Goal: Navigation & Orientation: Find specific page/section

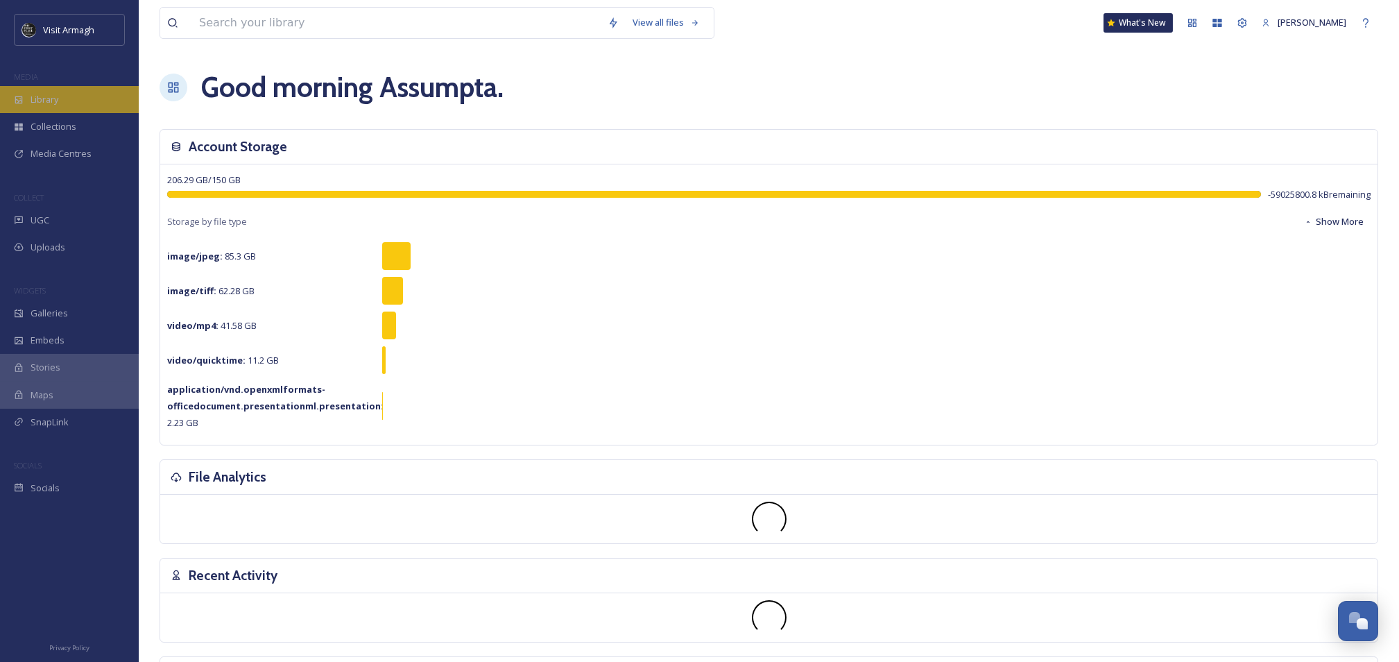
click at [31, 103] on span "Library" at bounding box center [45, 99] width 28 height 13
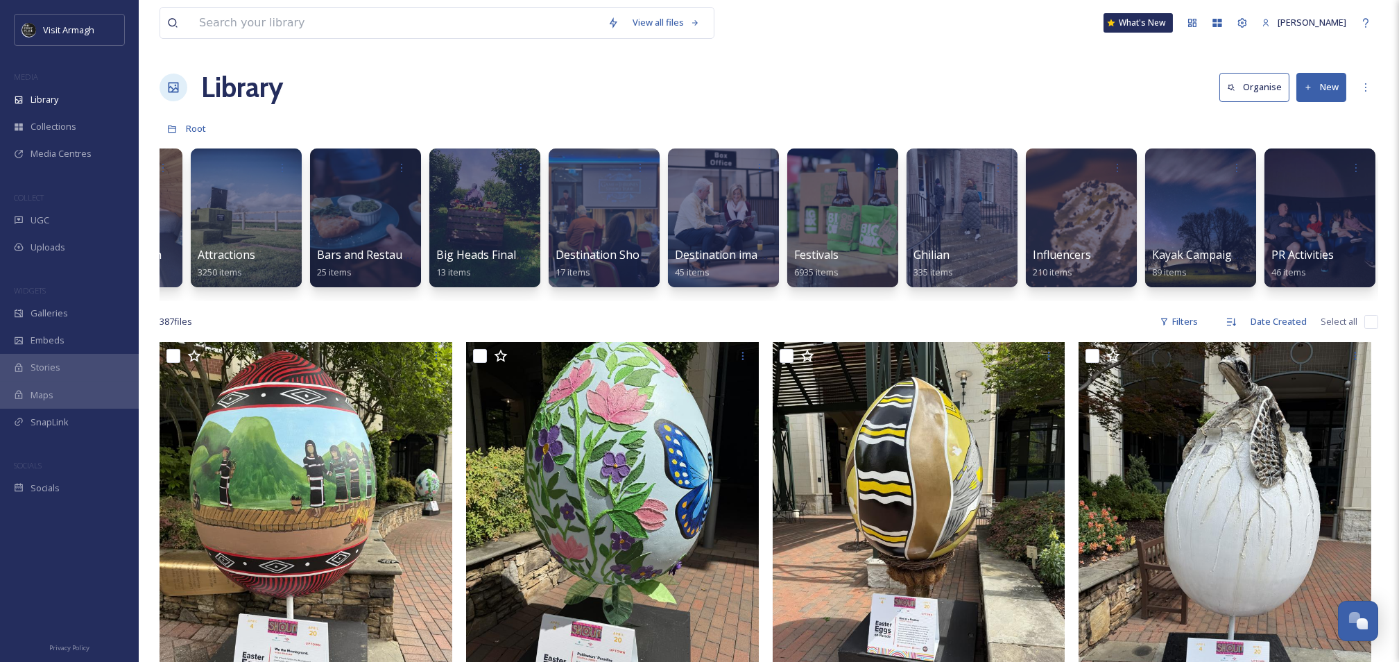
scroll to position [0, 331]
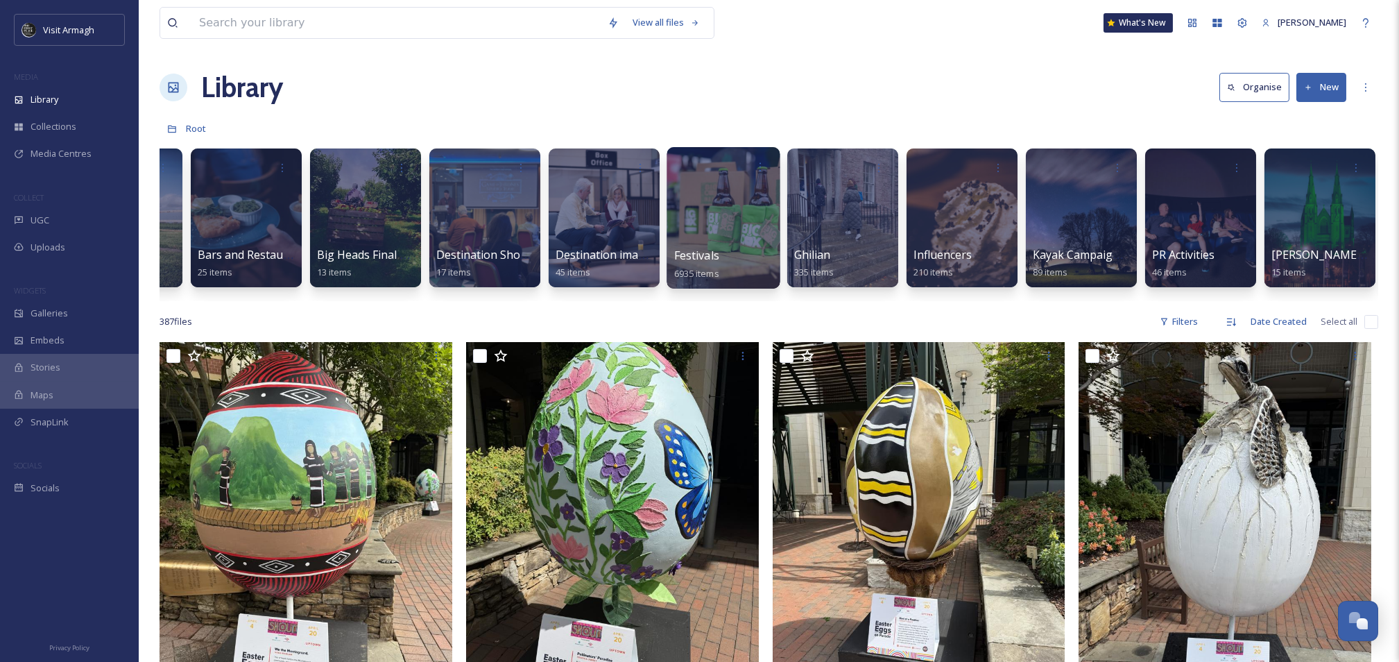
click at [689, 209] on div at bounding box center [722, 217] width 113 height 141
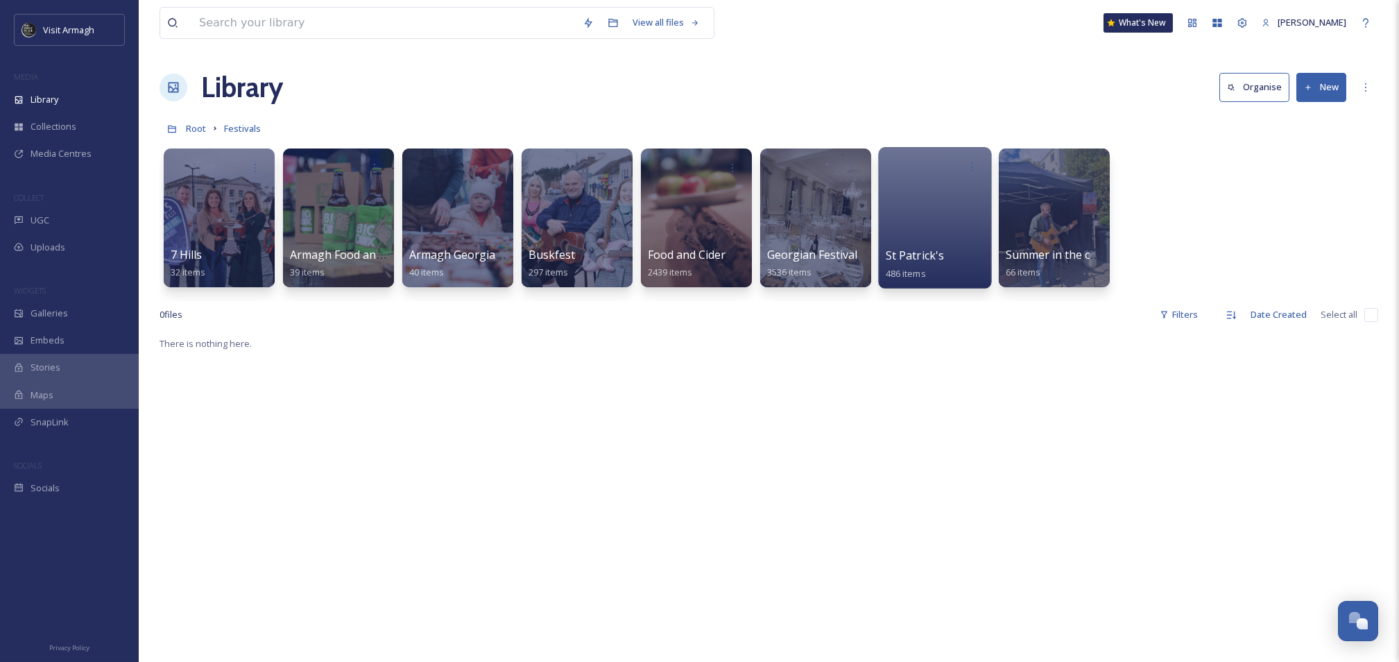
click at [922, 190] on div at bounding box center [934, 217] width 113 height 141
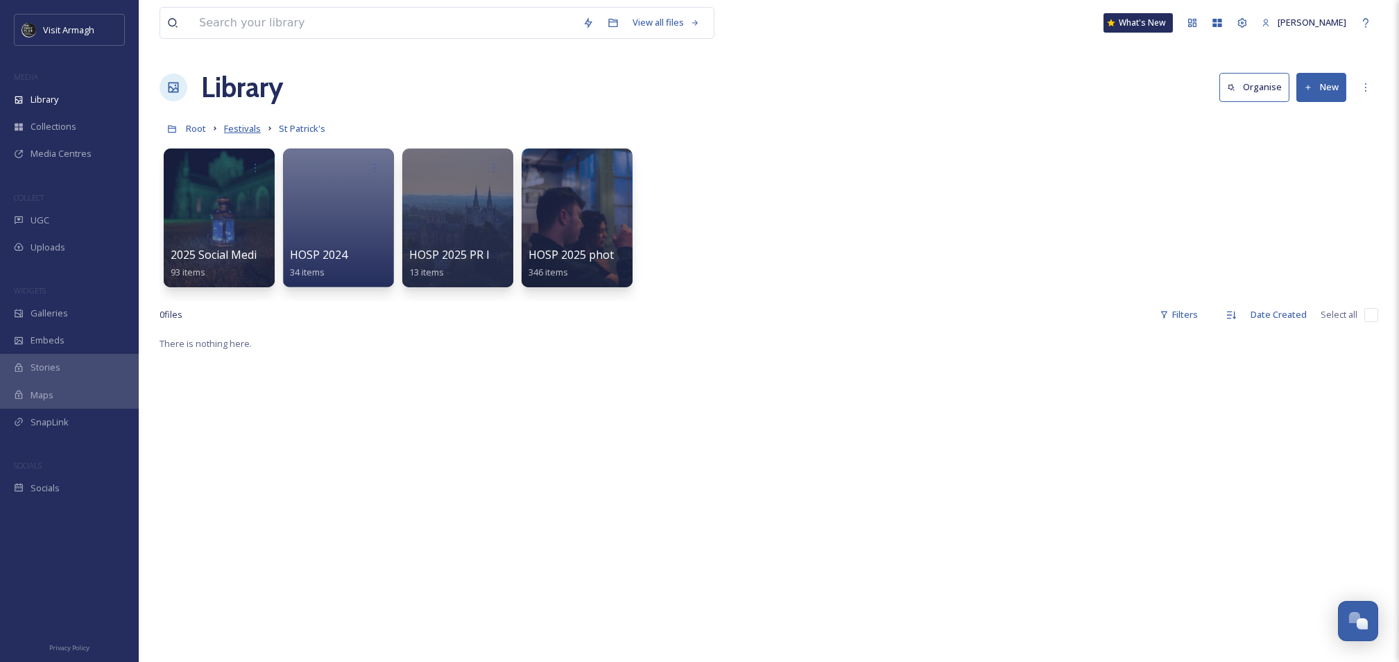
click at [241, 129] on span "Festivals" at bounding box center [242, 128] width 37 height 12
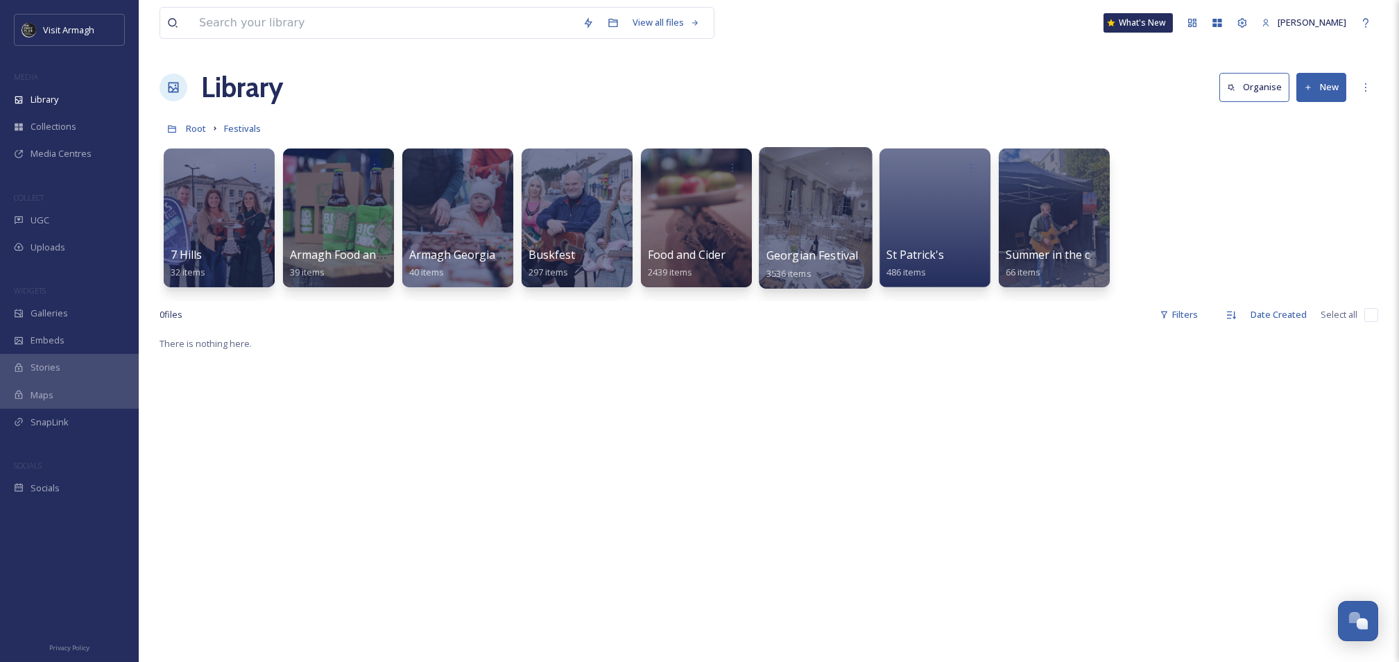
click at [806, 200] on div at bounding box center [815, 217] width 113 height 141
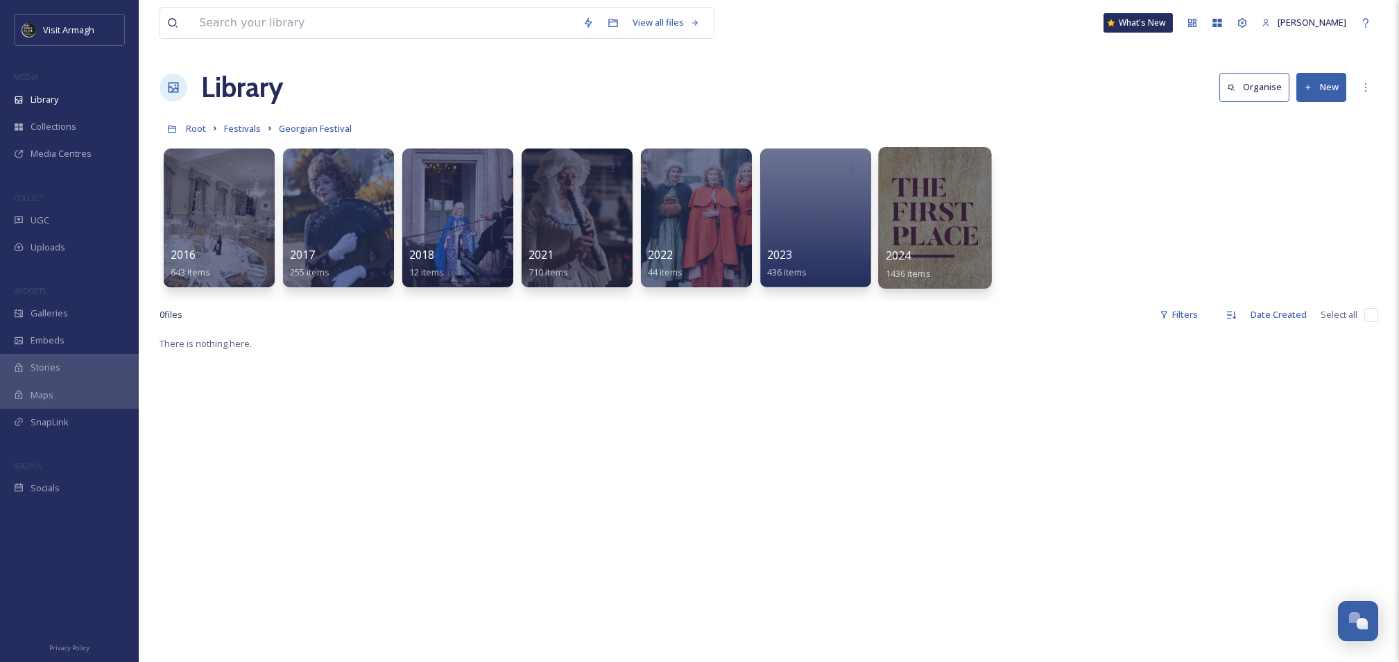
click at [907, 195] on div at bounding box center [934, 217] width 113 height 141
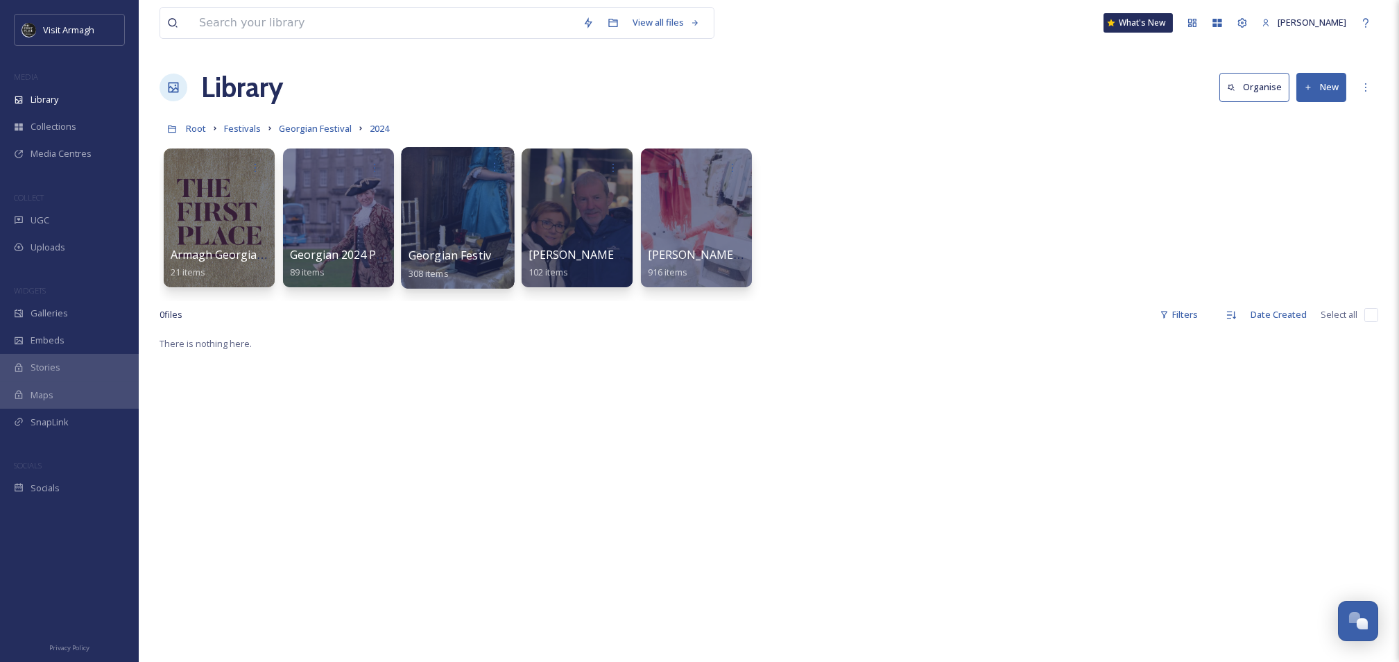
click at [474, 194] on div at bounding box center [457, 217] width 113 height 141
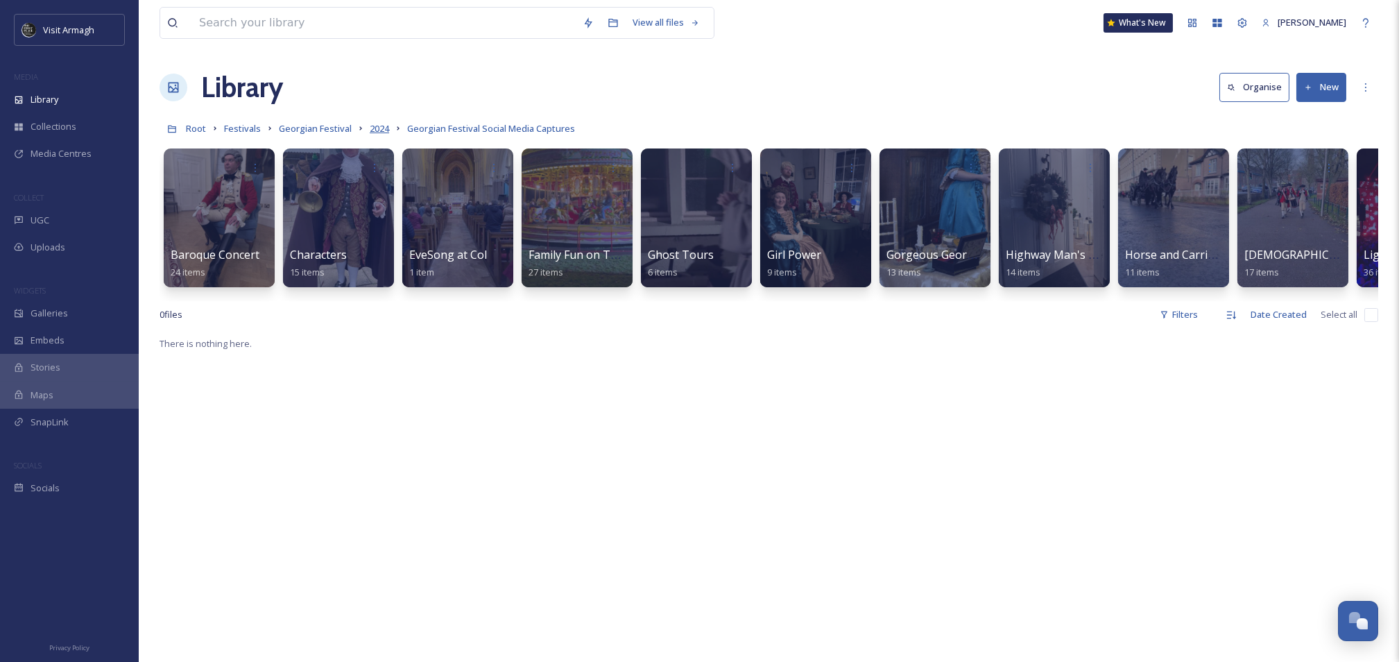
click at [384, 125] on span "2024" at bounding box center [379, 128] width 19 height 12
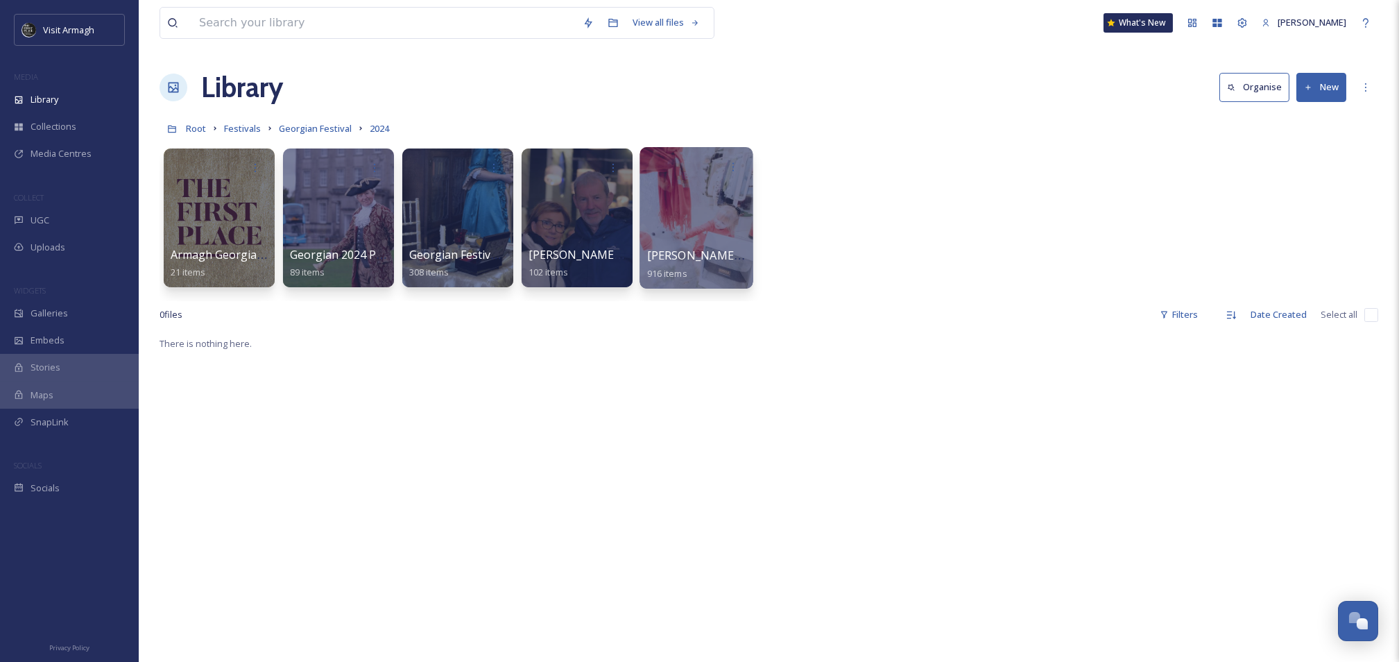
click at [696, 216] on div at bounding box center [695, 217] width 113 height 141
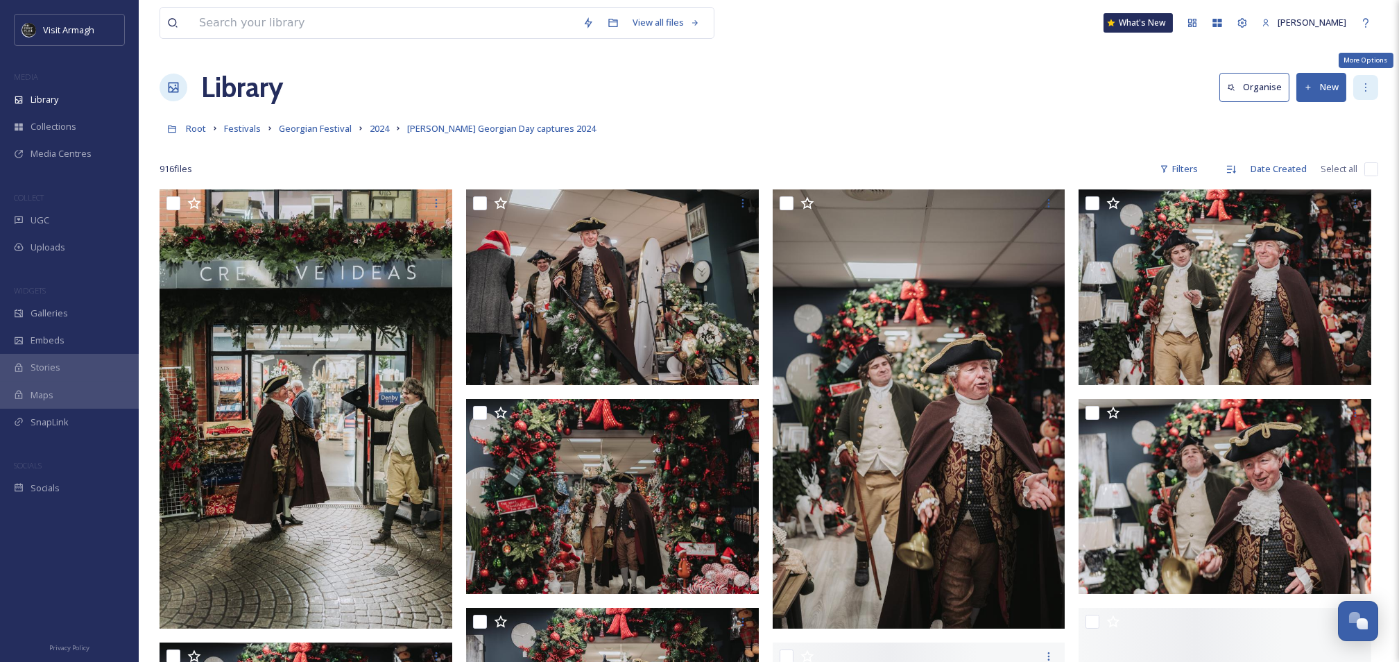
click at [1370, 90] on icon at bounding box center [1365, 87] width 11 height 11
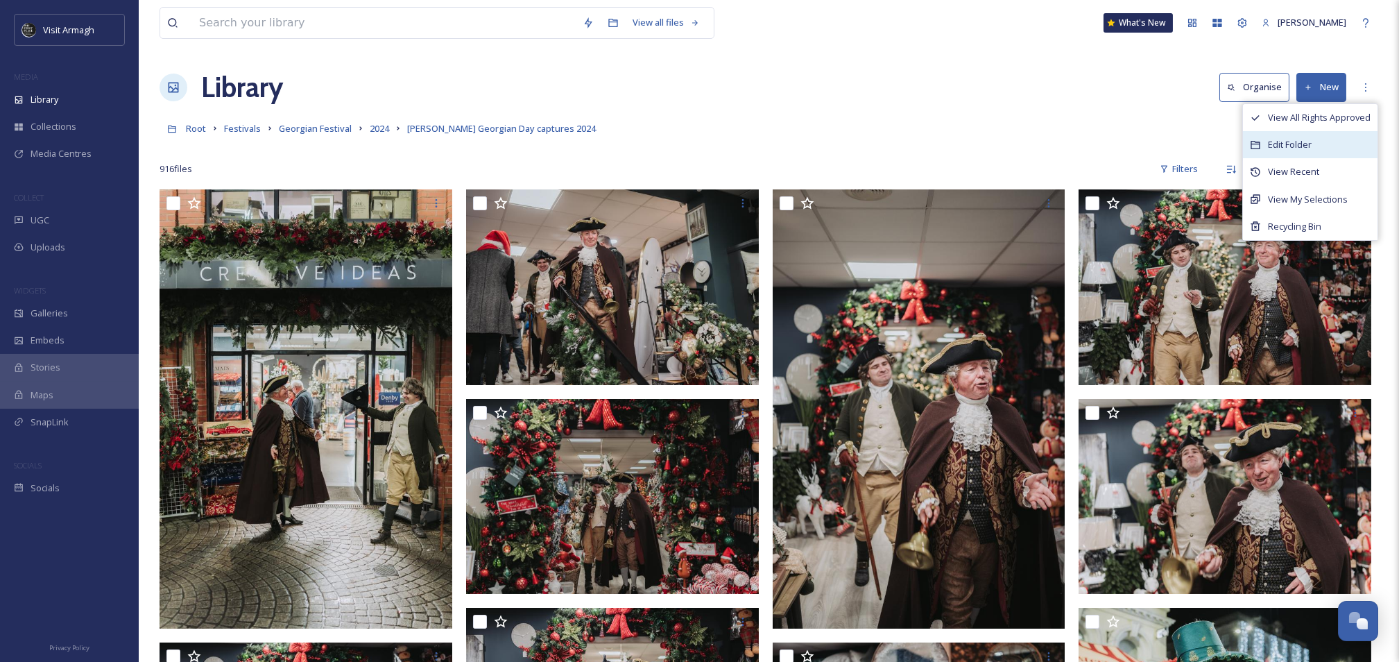
click at [1317, 139] on div "Edit Folder" at bounding box center [1310, 144] width 135 height 27
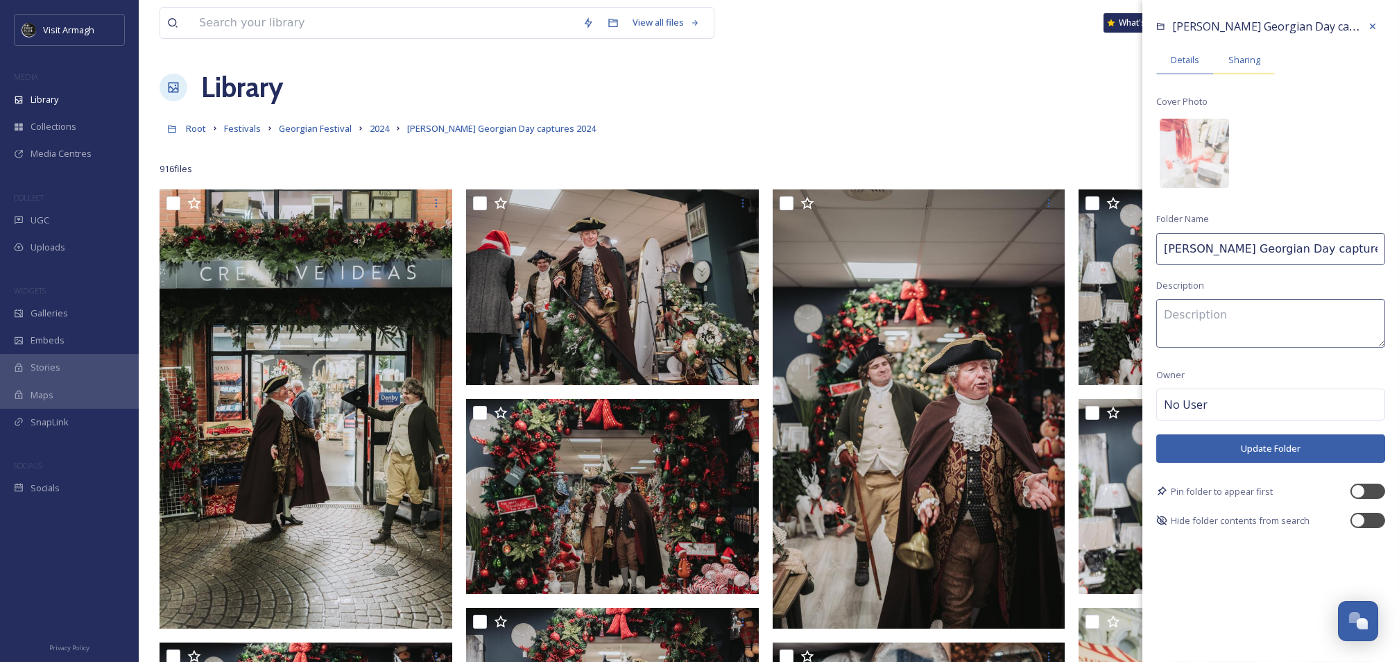
click at [1239, 46] on div "Sharing" at bounding box center [1243, 60] width 61 height 28
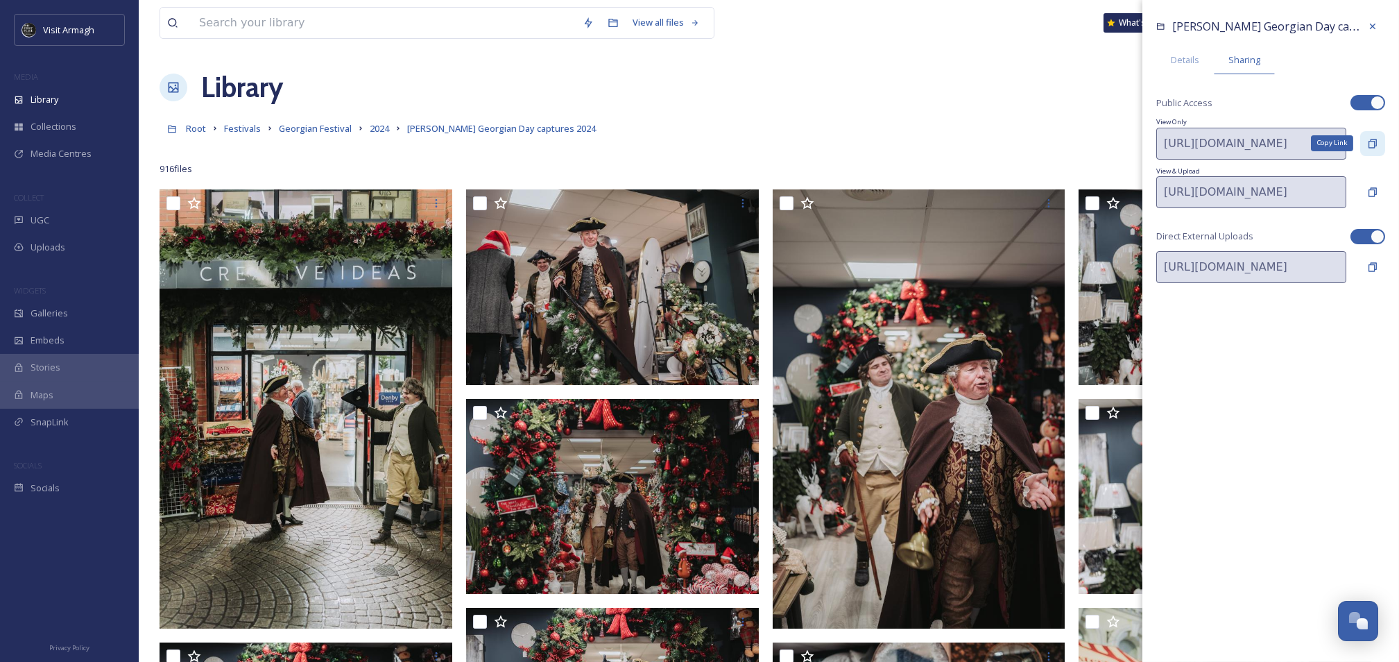
click at [1374, 146] on icon at bounding box center [1372, 143] width 11 height 11
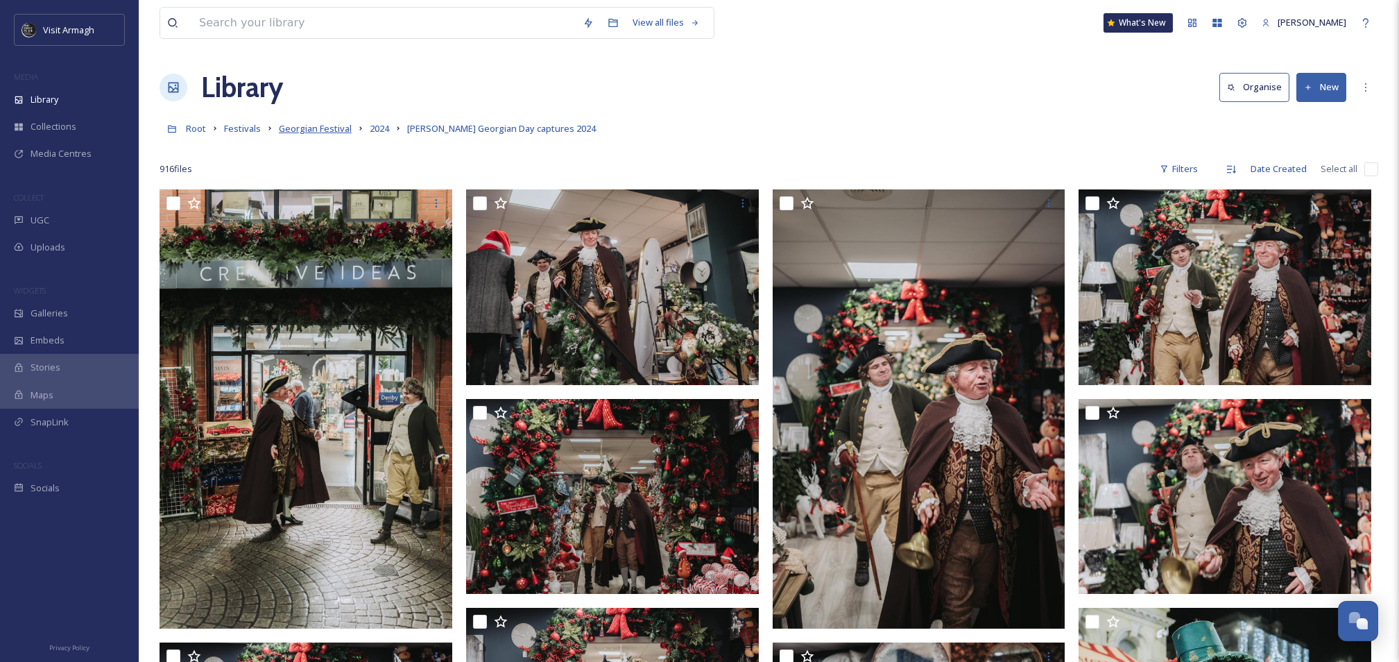
click at [322, 130] on span "Georgian Festival" at bounding box center [315, 128] width 73 height 12
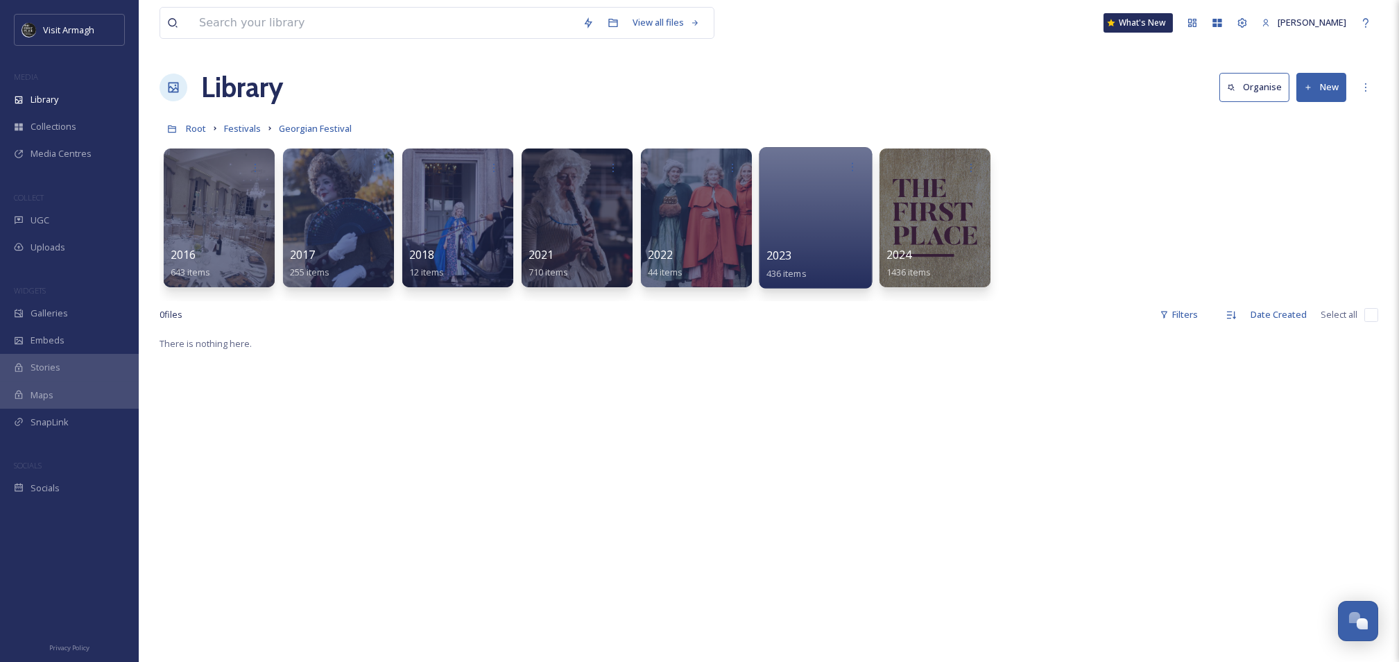
click at [809, 202] on div at bounding box center [815, 217] width 113 height 141
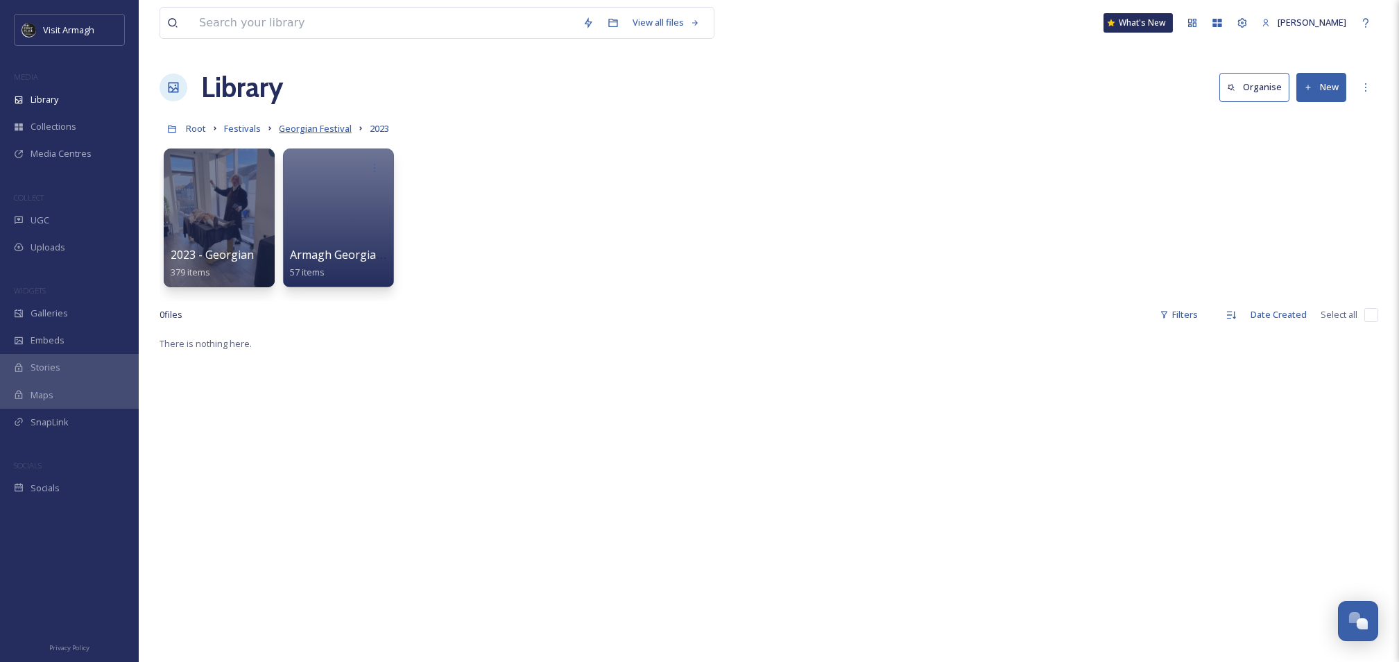
click at [324, 128] on span "Georgian Festival" at bounding box center [315, 128] width 73 height 12
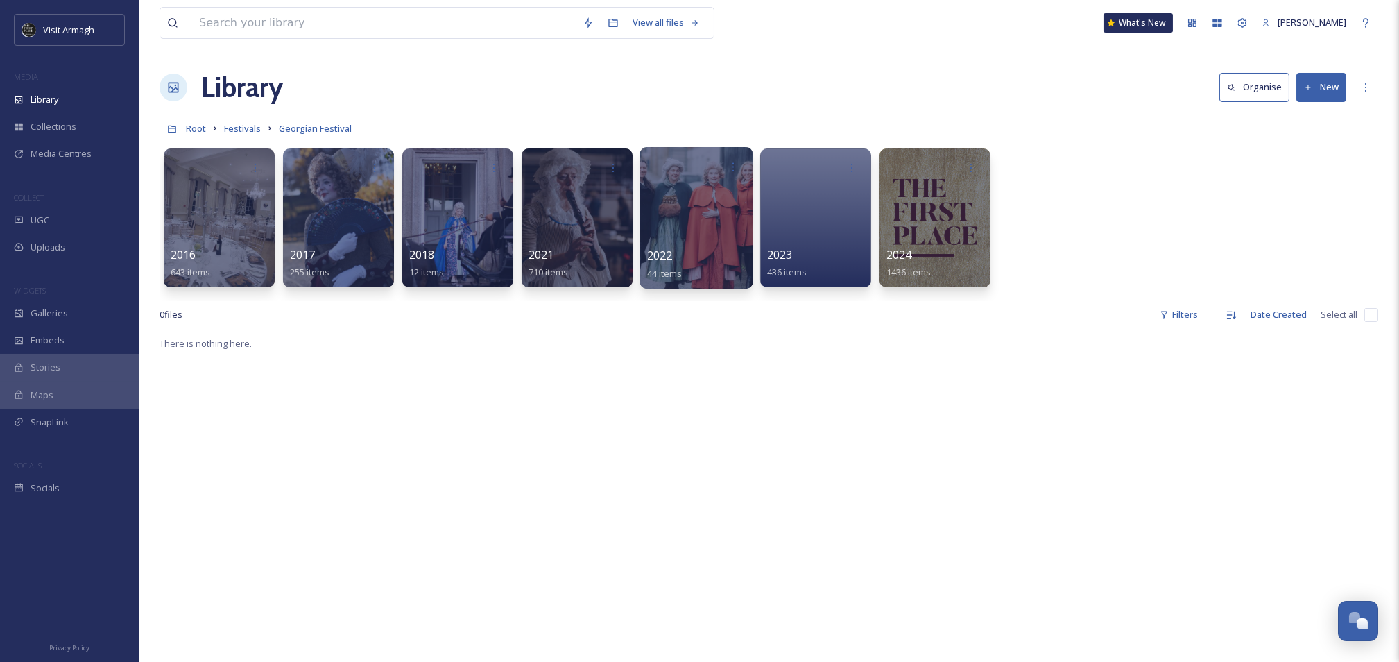
click at [707, 230] on div at bounding box center [695, 217] width 113 height 141
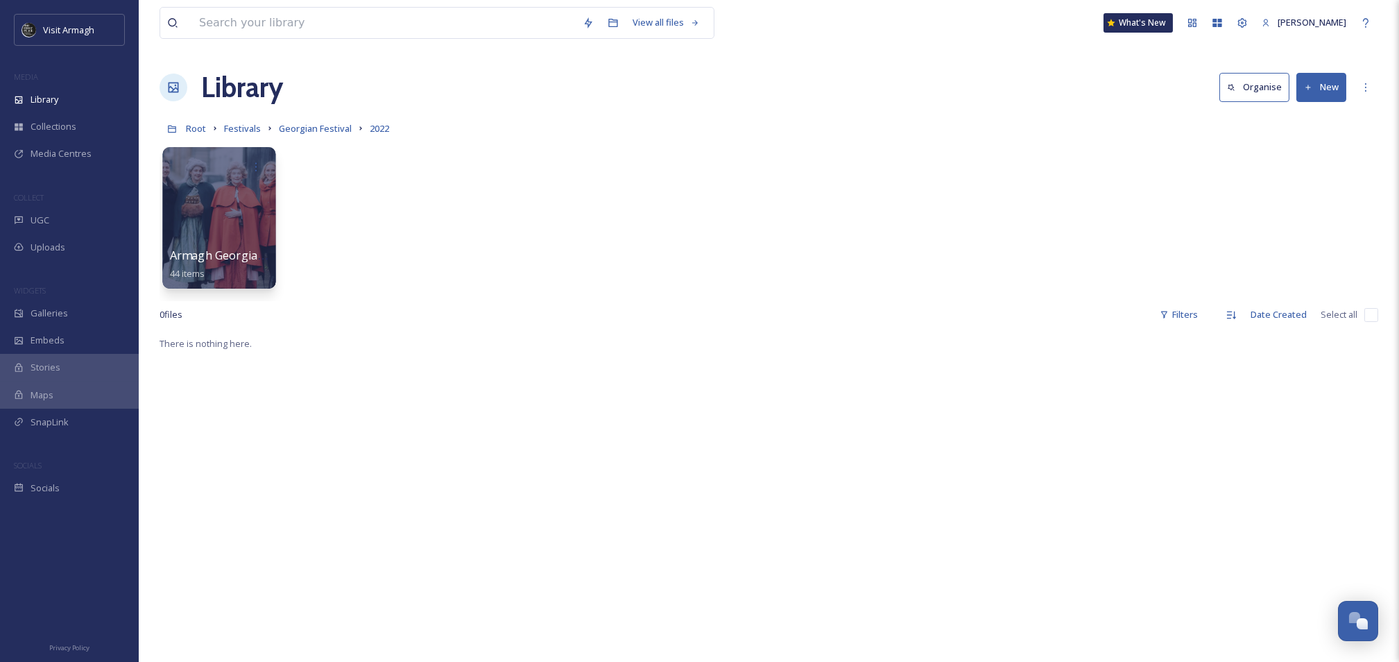
click at [216, 211] on div at bounding box center [218, 217] width 113 height 141
click at [217, 207] on div at bounding box center [218, 217] width 113 height 141
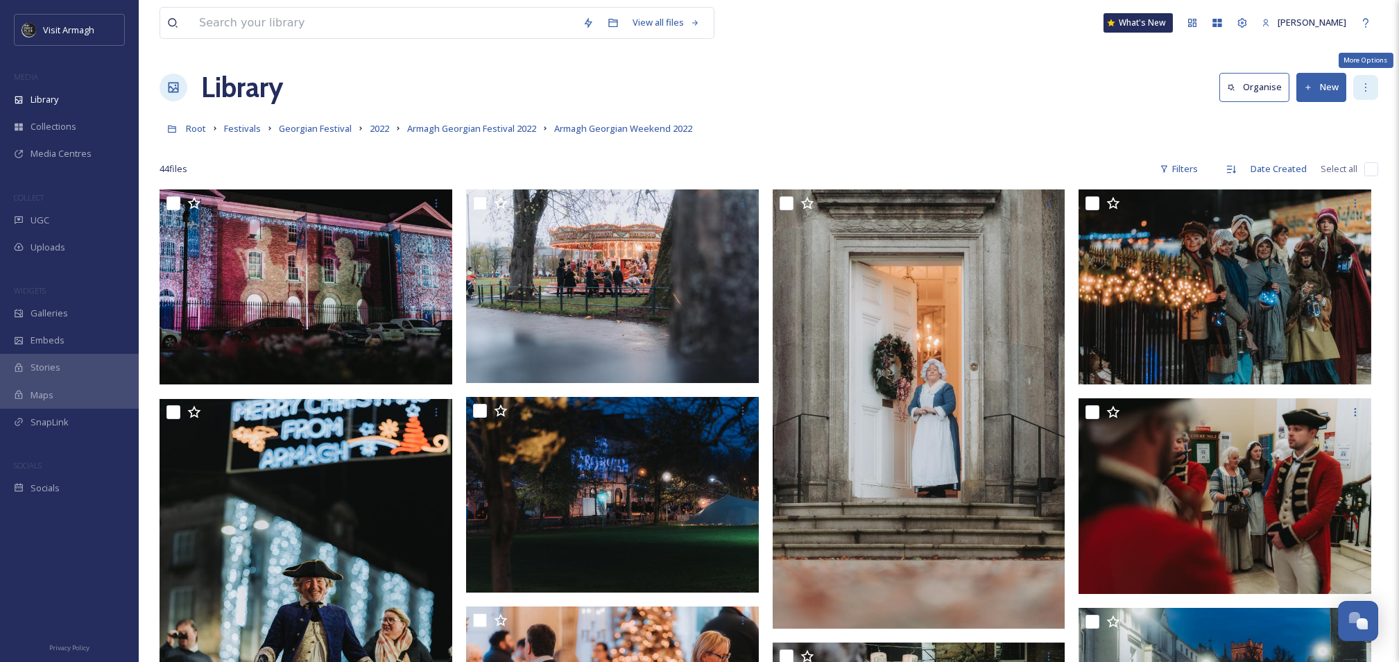
click at [1365, 80] on div "More Options" at bounding box center [1365, 87] width 25 height 25
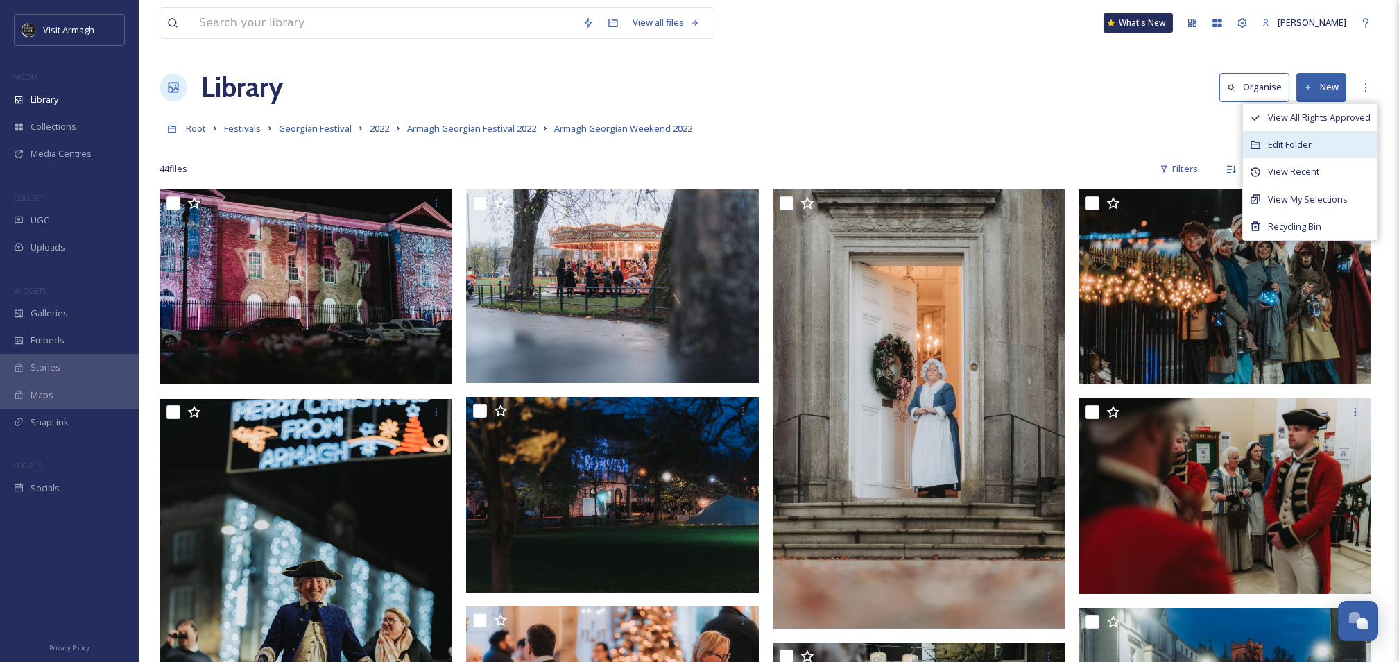
click at [1297, 136] on div "Edit Folder" at bounding box center [1310, 144] width 135 height 27
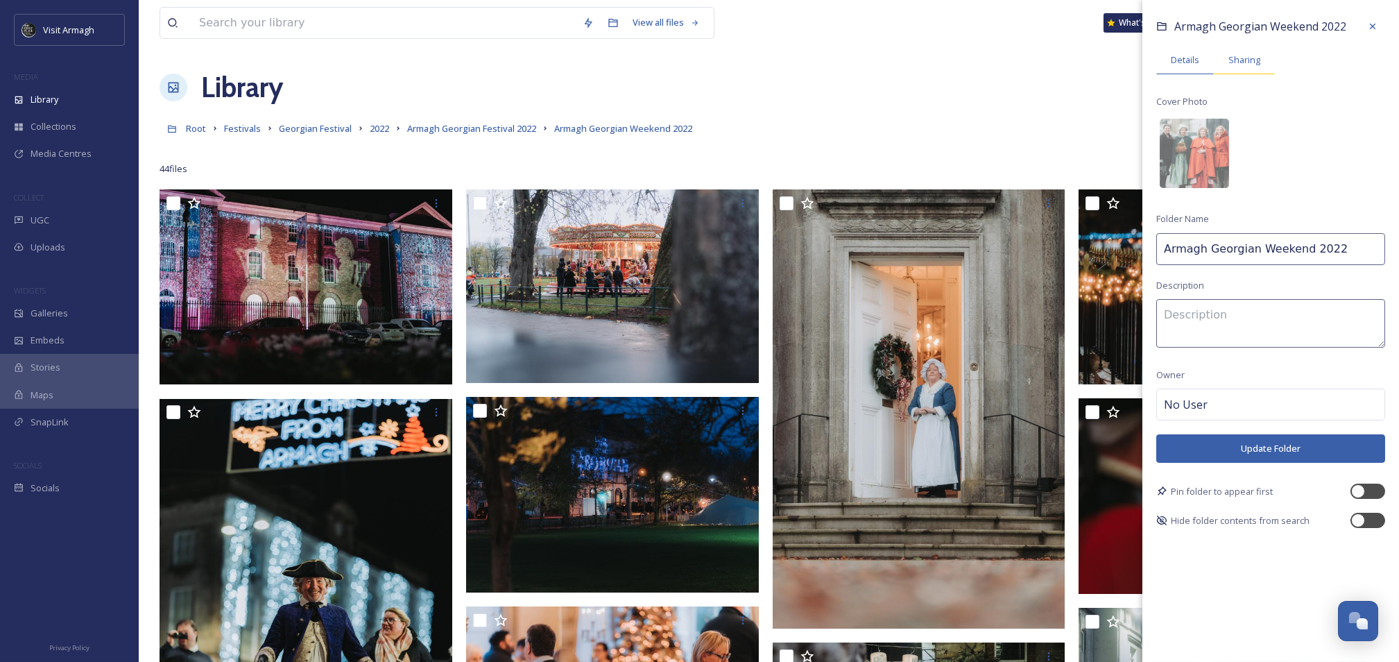
click at [1255, 58] on span "Sharing" at bounding box center [1244, 59] width 32 height 13
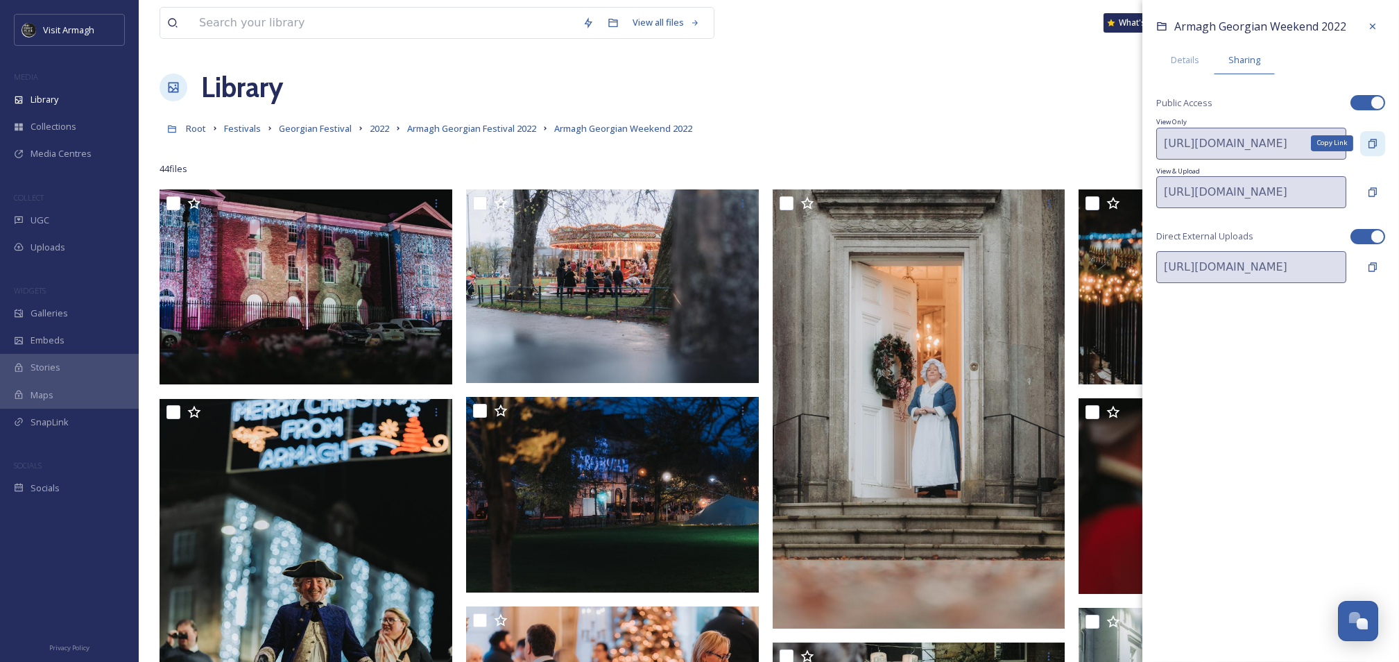
click at [1374, 144] on icon at bounding box center [1372, 143] width 11 height 11
click at [1374, 24] on icon at bounding box center [1372, 26] width 11 height 11
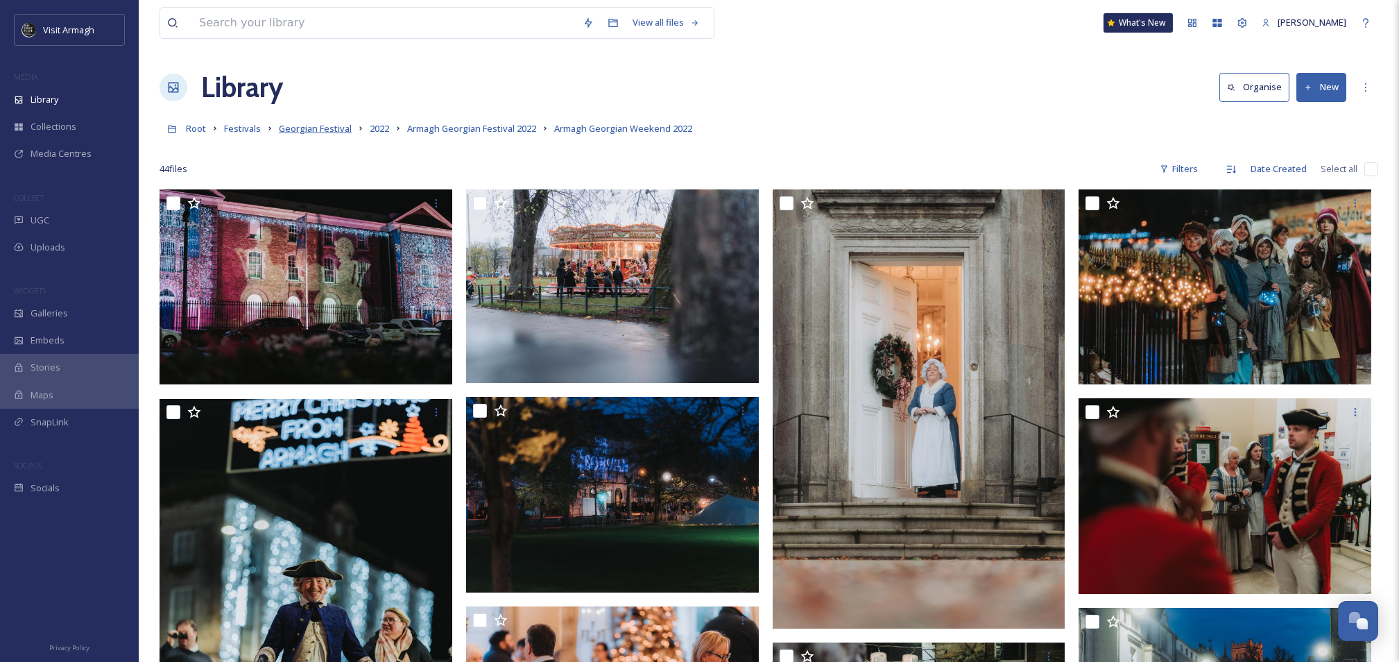
click at [331, 131] on span "Georgian Festival" at bounding box center [315, 128] width 73 height 12
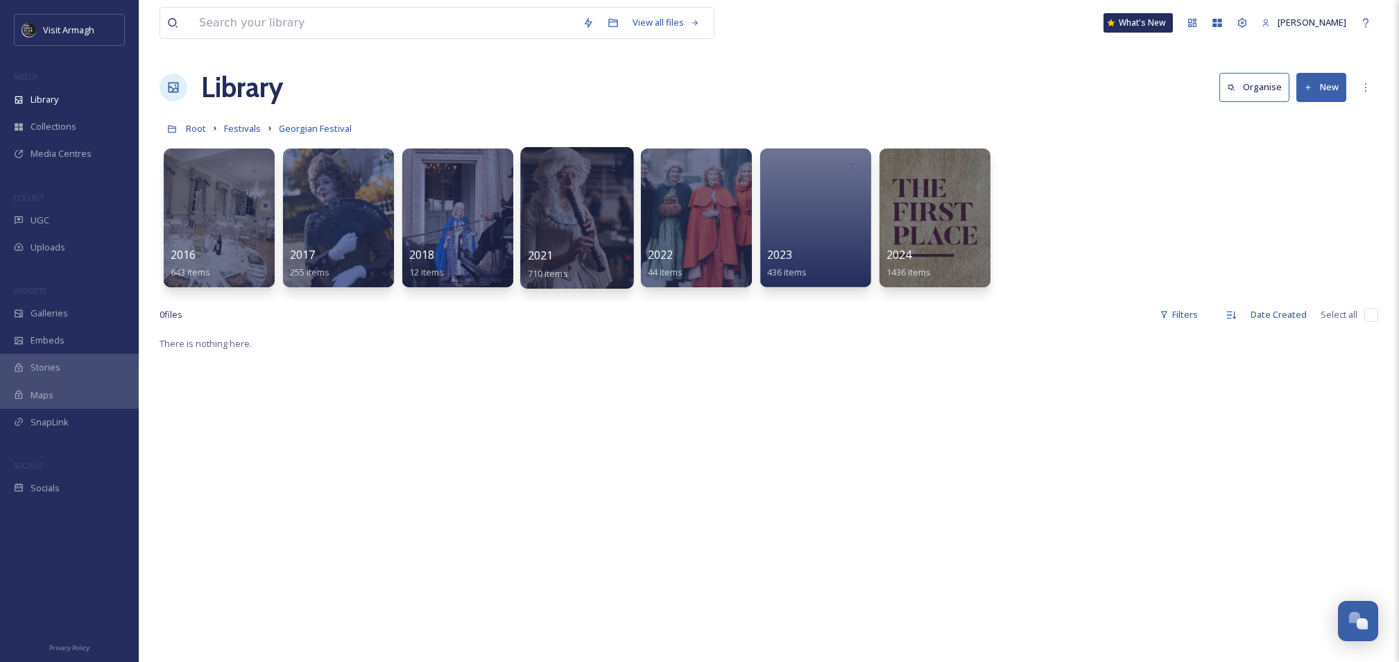
click at [541, 234] on div at bounding box center [576, 217] width 113 height 141
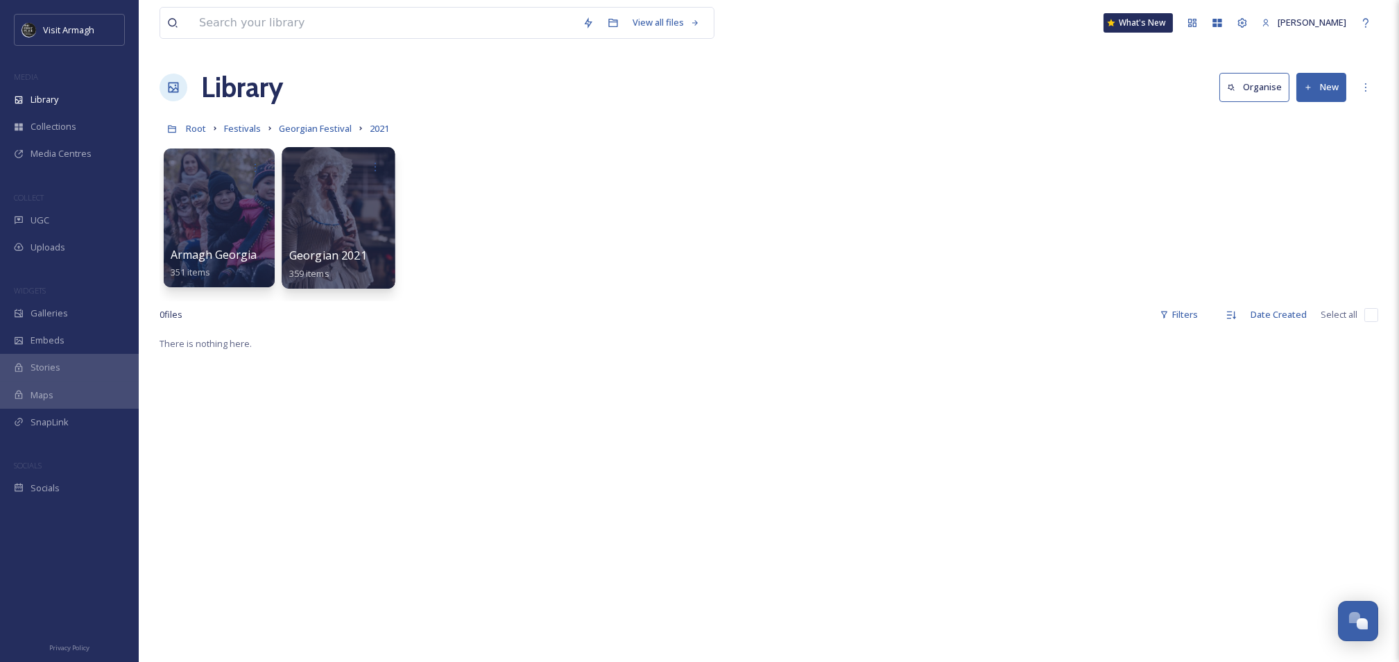
click at [354, 198] on div at bounding box center [338, 217] width 113 height 141
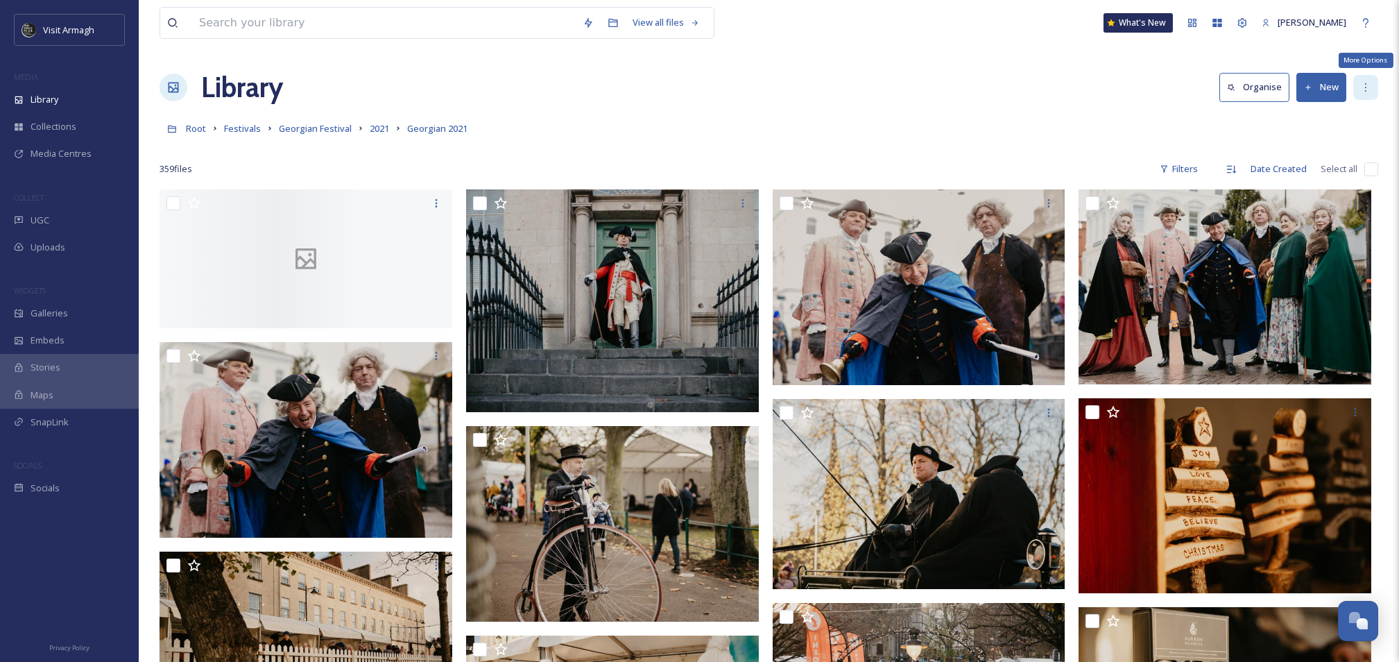
click at [1358, 89] on div "More Options" at bounding box center [1365, 87] width 25 height 25
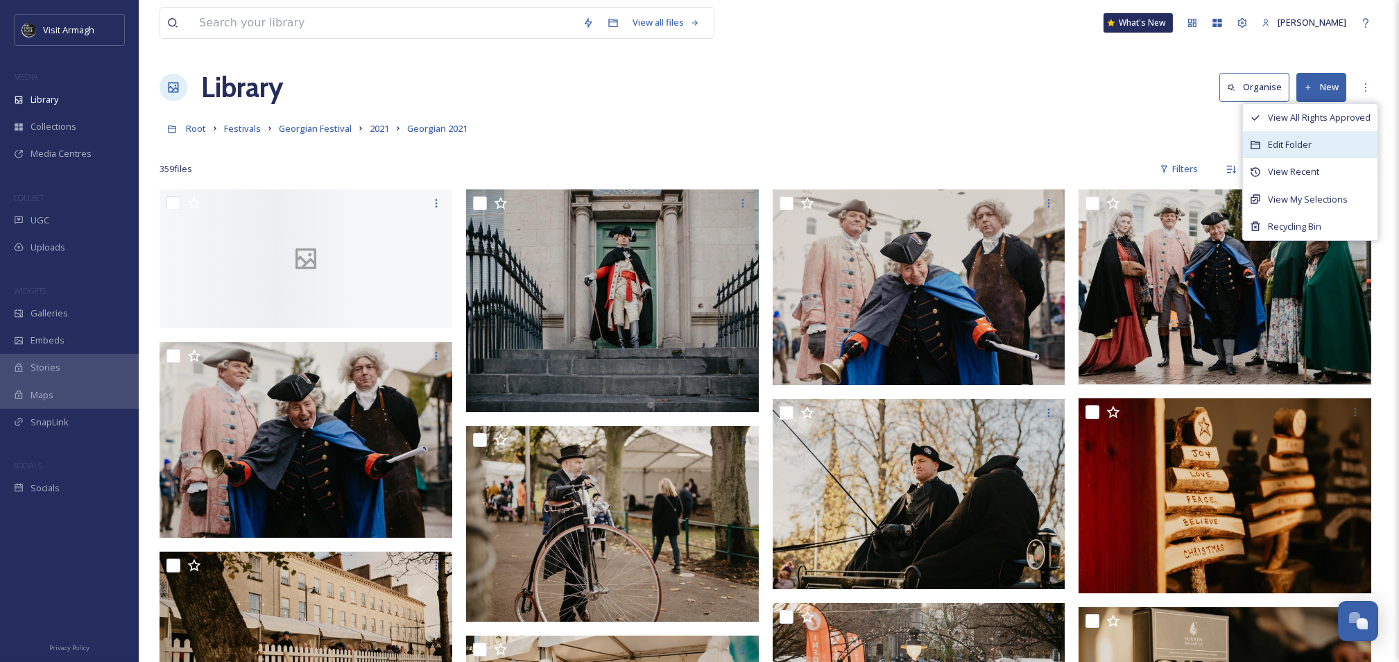
click at [1298, 149] on span "Edit Folder" at bounding box center [1290, 144] width 44 height 13
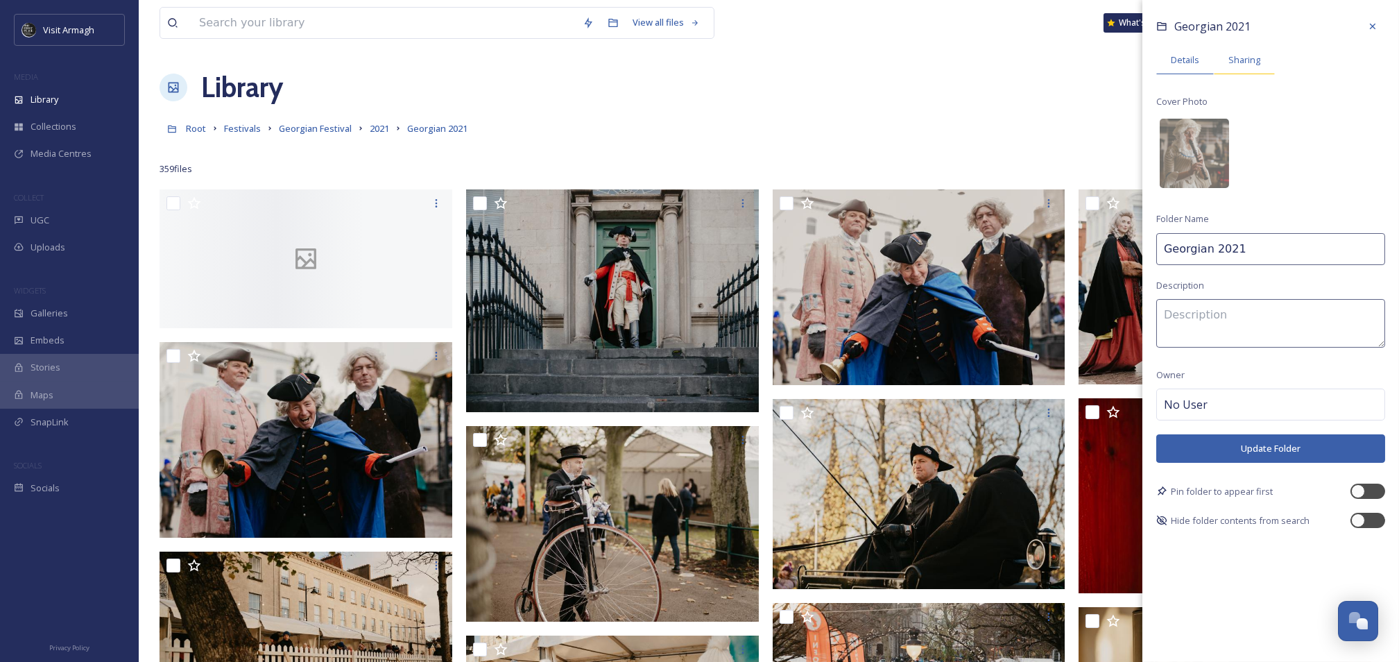
click at [1243, 51] on div "Sharing" at bounding box center [1243, 60] width 61 height 28
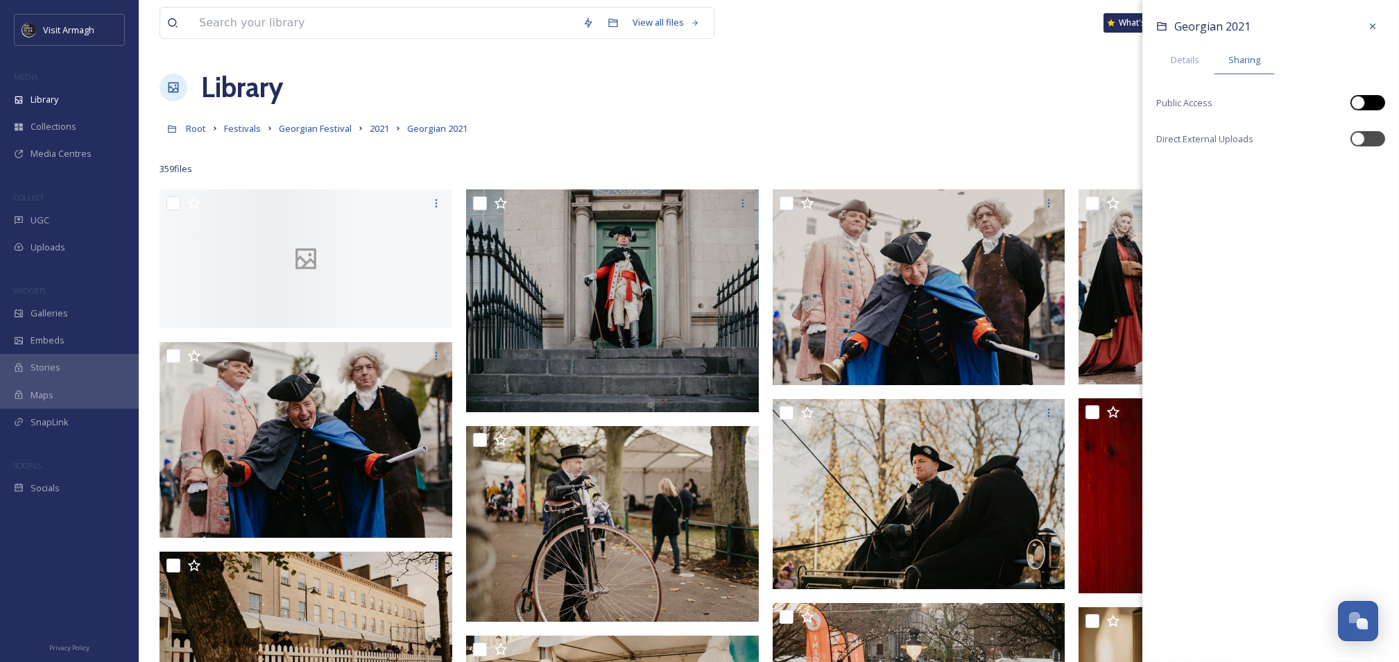
click at [1374, 100] on div at bounding box center [1374, 102] width 7 height 7
checkbox input "true"
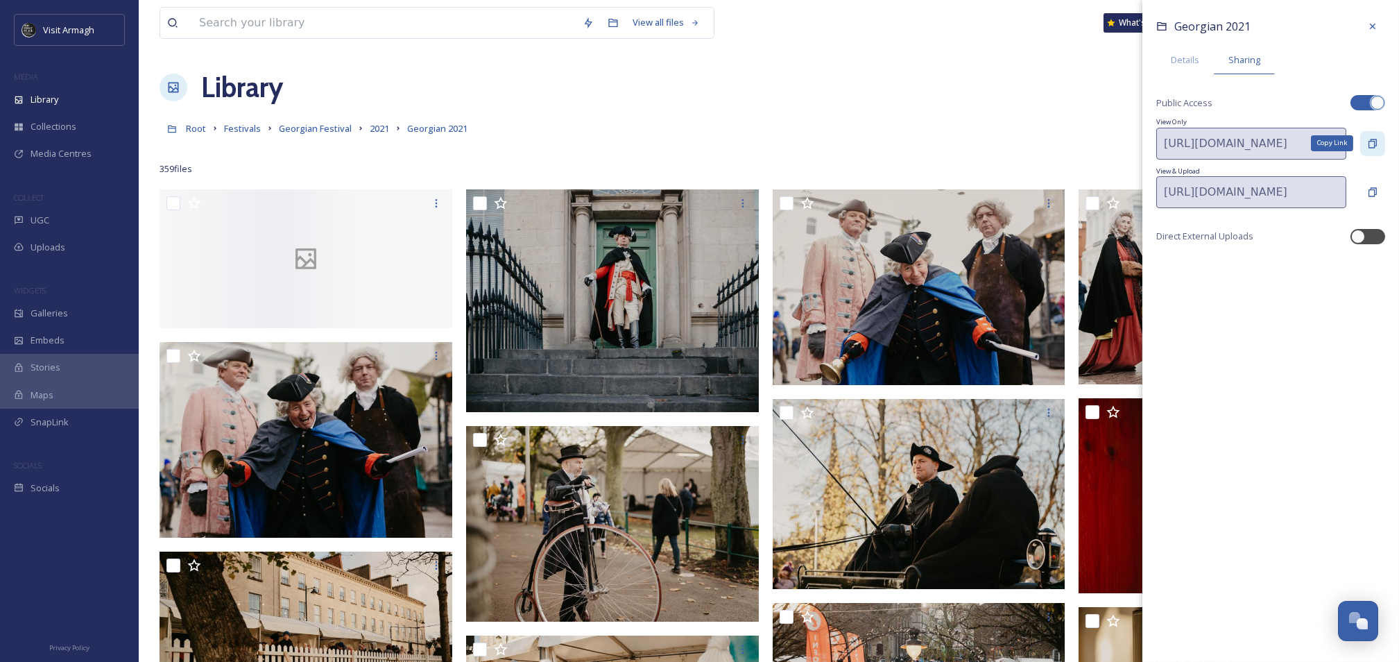
click at [1376, 148] on icon at bounding box center [1372, 143] width 11 height 11
